Goal: Book appointment/travel/reservation

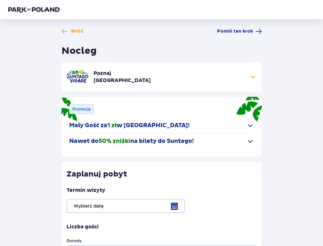
click at [125, 206] on div at bounding box center [162, 206] width 190 height 14
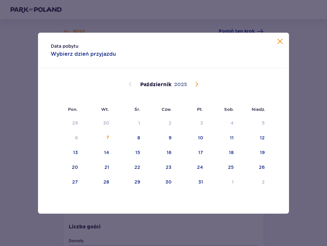
click at [197, 84] on span "Następny miesiąc" at bounding box center [197, 84] width 8 height 8
click at [223, 138] on div "8" at bounding box center [222, 138] width 31 height 14
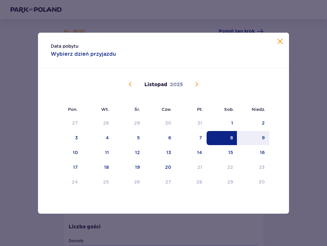
click at [66, 152] on div "10" at bounding box center [67, 152] width 32 height 14
type input "[DATE] - [DATE]"
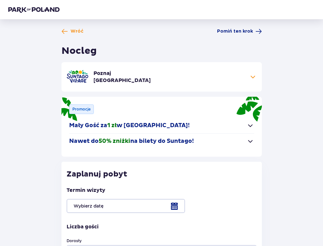
click at [125, 206] on div at bounding box center [162, 206] width 190 height 14
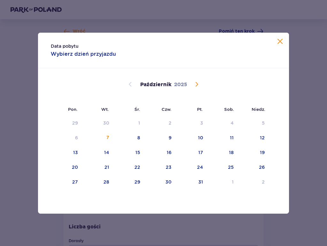
click at [197, 84] on span "Następny miesiąc" at bounding box center [197, 84] width 8 height 8
click at [223, 138] on div "8" at bounding box center [222, 138] width 31 height 14
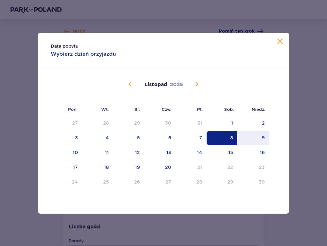
click at [66, 152] on div "10" at bounding box center [67, 152] width 32 height 14
type input "08.11.25 - 10.11.25"
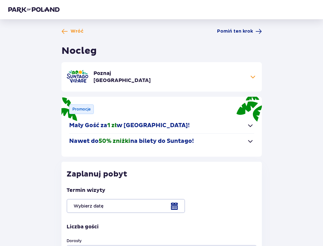
click at [243, 31] on span "Pomiń ten krok" at bounding box center [235, 31] width 36 height 6
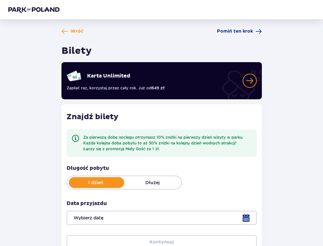
click at [70, 31] on span "Wróć" at bounding box center [76, 31] width 13 height 6
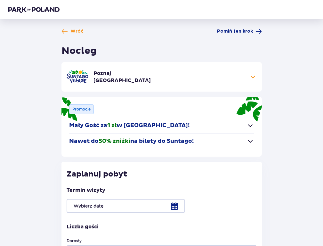
scroll to position [13, 0]
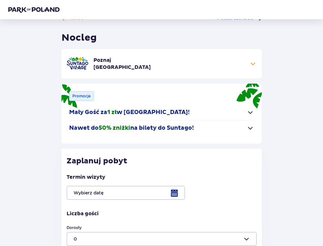
click at [246, 239] on div at bounding box center [162, 239] width 190 height 14
click at [122, 198] on span "2" at bounding box center [161, 202] width 189 height 13
type input "2"
click at [125, 193] on div at bounding box center [162, 192] width 190 height 14
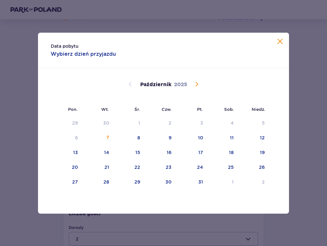
click at [197, 84] on span "Następny miesiąc" at bounding box center [197, 84] width 8 height 8
click at [223, 138] on div "8" at bounding box center [222, 138] width 31 height 14
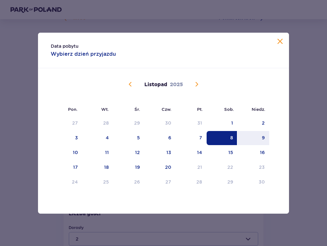
click at [66, 152] on div "10" at bounding box center [67, 152] width 32 height 14
type input "08.11.25 - 10.11.25"
type input "0"
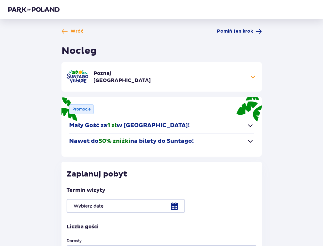
scroll to position [13, 0]
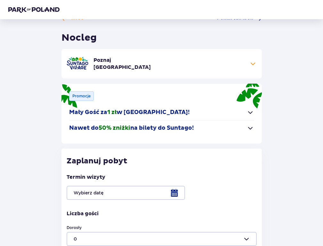
click at [246, 239] on div at bounding box center [162, 239] width 190 height 14
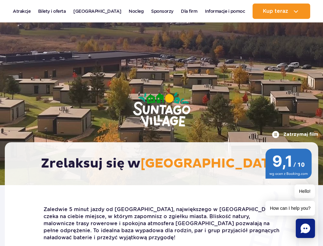
scroll to position [311, 0]
